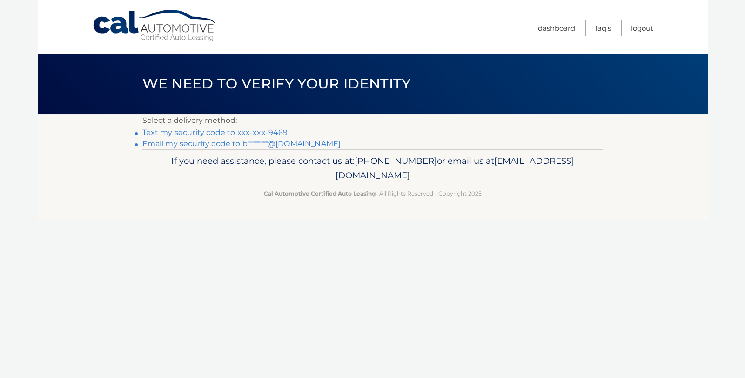
click at [223, 134] on link "Text my security code to xxx-xxx-9469" at bounding box center [215, 132] width 146 height 9
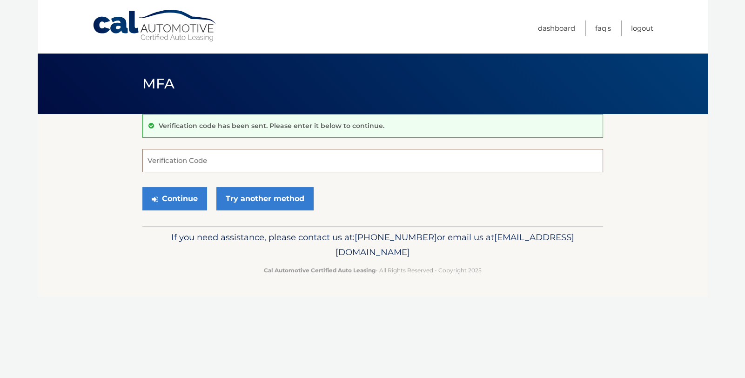
drag, startPoint x: 223, startPoint y: 158, endPoint x: 210, endPoint y: 171, distance: 18.4
click at [212, 169] on input "Verification Code" at bounding box center [372, 160] width 461 height 23
click at [191, 157] on input "Verification Code" at bounding box center [372, 160] width 461 height 23
type input "054533"
click at [173, 197] on button "Continue" at bounding box center [174, 198] width 65 height 23
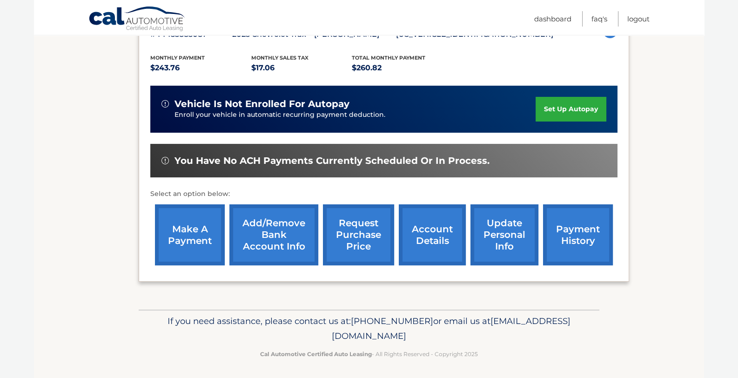
scroll to position [184, 0]
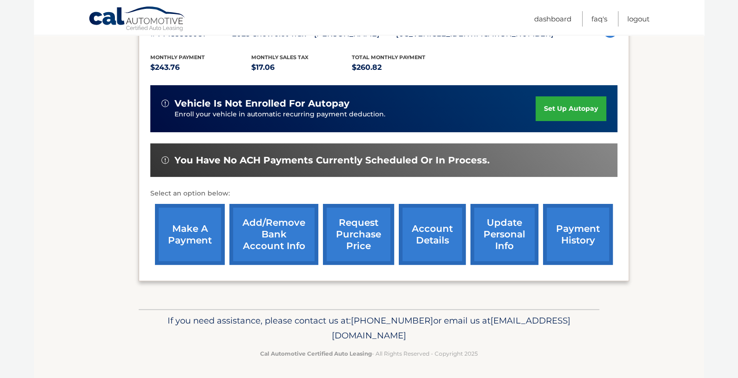
click at [191, 234] on link "make a payment" at bounding box center [190, 234] width 70 height 61
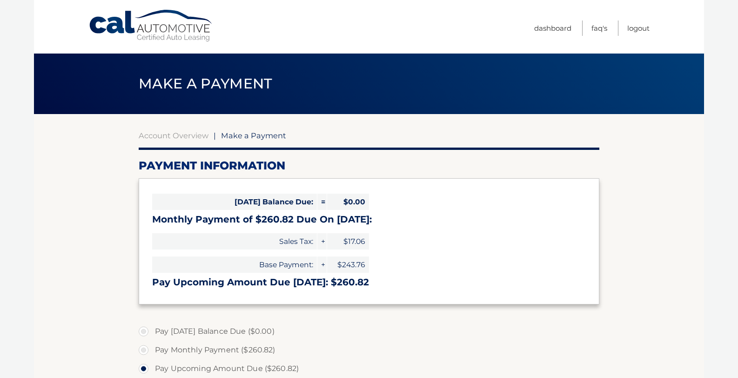
select select "M2RiNmY4YjQtY2FlYS00MmZiLWFjOTQtMDcwNmRhNmJhNzc4"
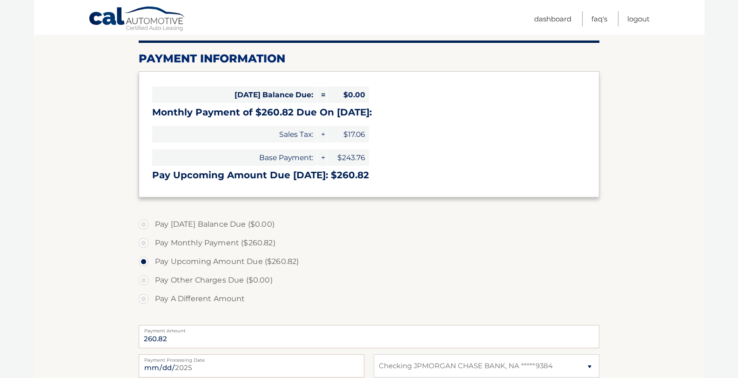
scroll to position [108, 0]
click at [229, 244] on label "Pay Monthly Payment ($260.82)" at bounding box center [369, 242] width 461 height 19
click at [152, 244] on input "Pay Monthly Payment ($260.82)" at bounding box center [146, 240] width 9 height 15
radio input "true"
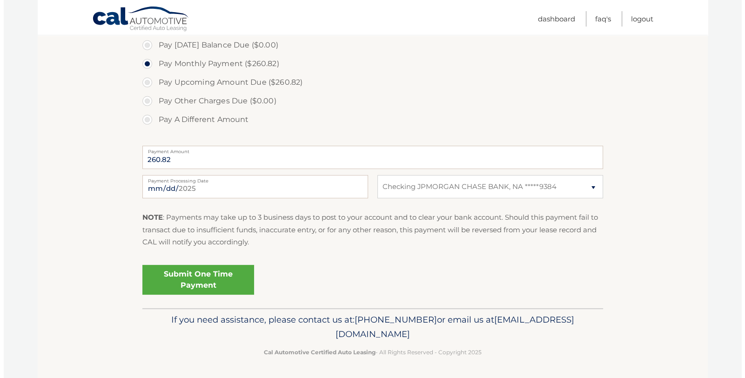
scroll to position [286, 0]
click at [210, 279] on link "Submit One Time Payment" at bounding box center [195, 280] width 112 height 30
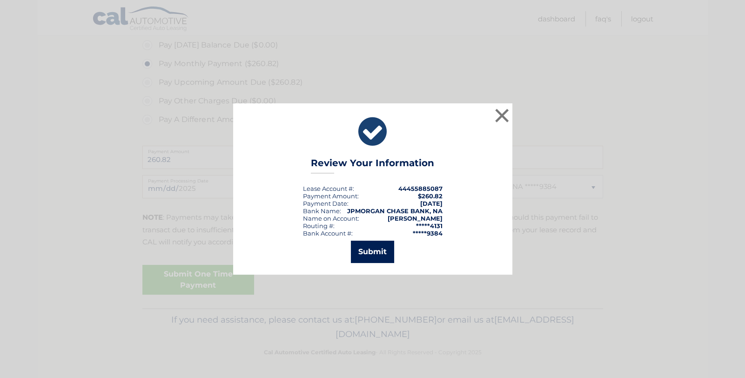
click at [374, 256] on button "Submit" at bounding box center [372, 252] width 43 height 22
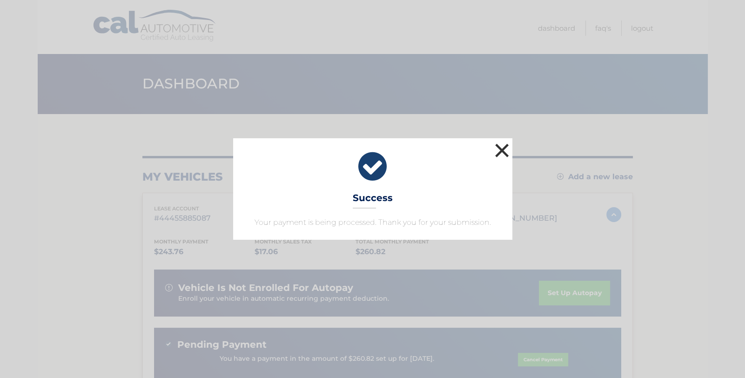
drag, startPoint x: 508, startPoint y: 149, endPoint x: 503, endPoint y: 153, distance: 7.3
click at [503, 153] on button "×" at bounding box center [502, 150] width 19 height 19
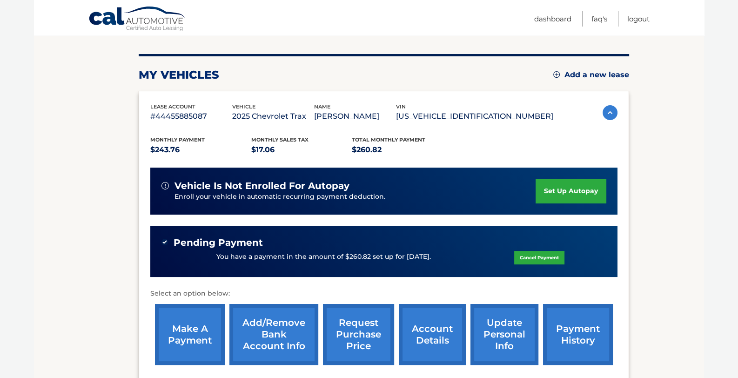
scroll to position [103, 0]
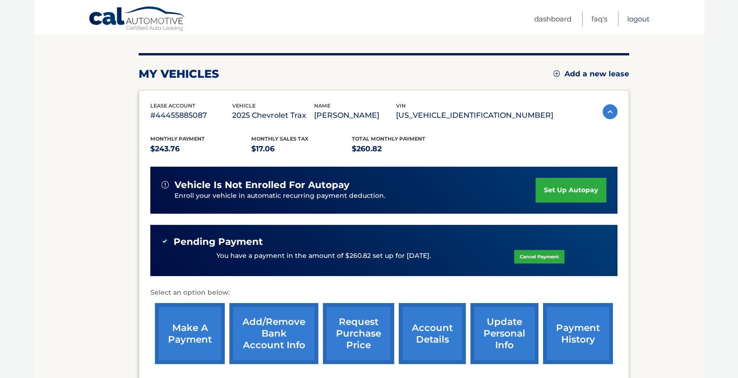
click at [636, 20] on link "Logout" at bounding box center [639, 18] width 22 height 15
